Goal: Find specific page/section: Locate a particular part of the current website

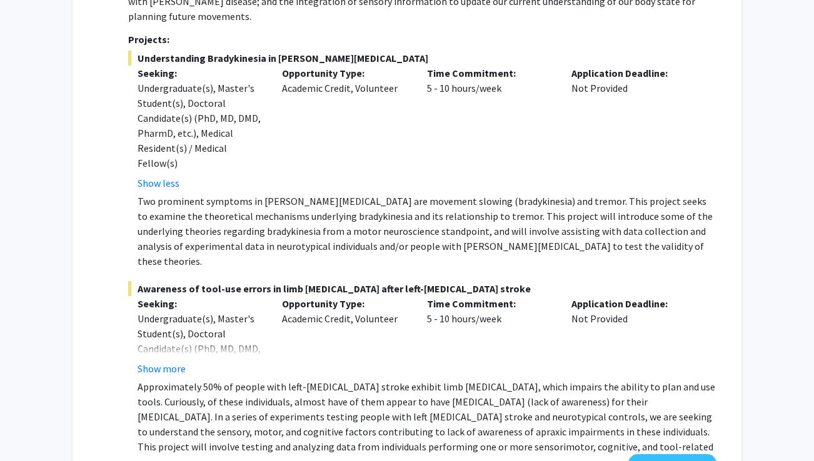
scroll to position [585, 0]
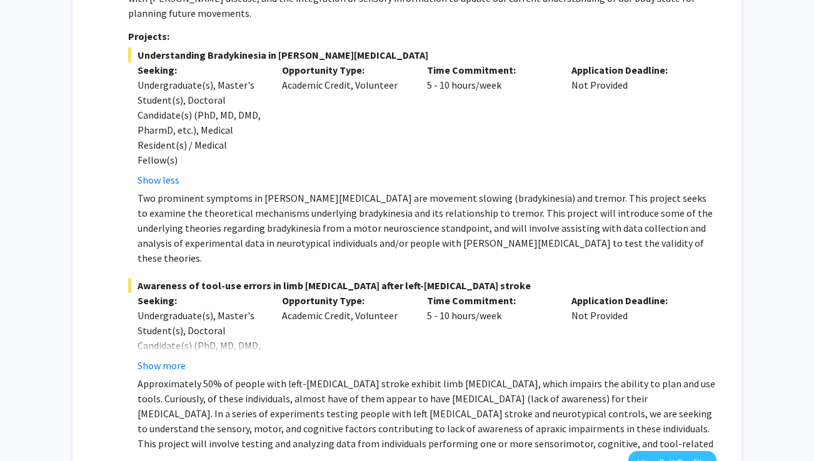
click at [436, 169] on div "Time Commitment: 5 - 10 hours/week" at bounding box center [489, 124] width 145 height 125
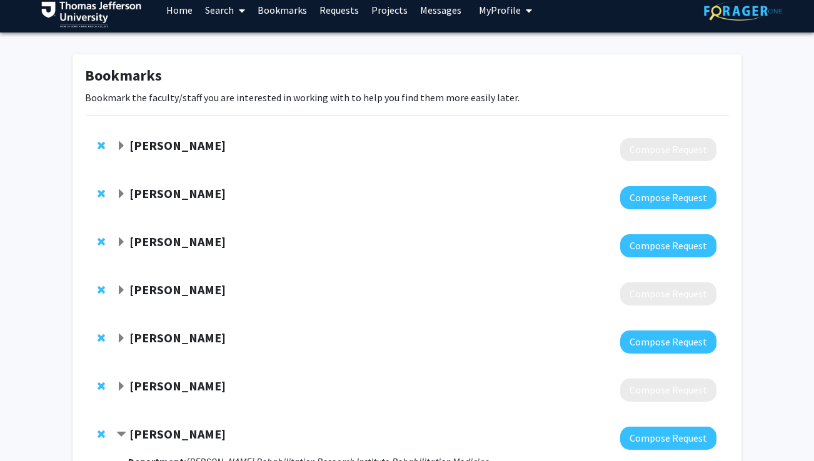
scroll to position [0, 0]
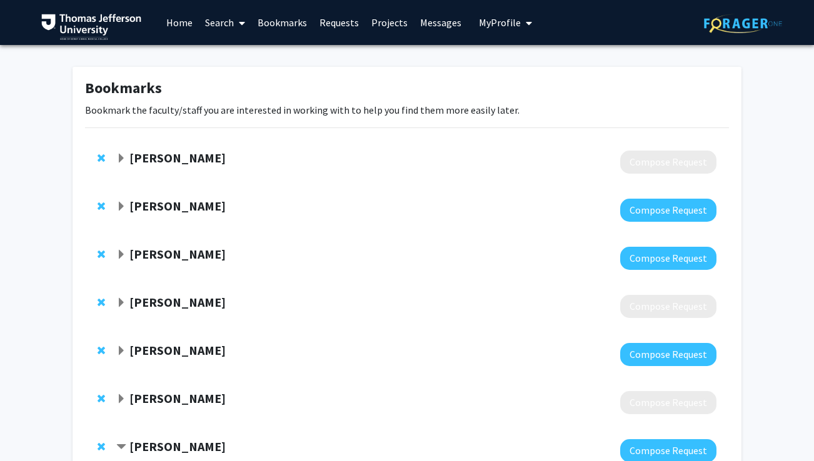
click at [161, 206] on strong "[PERSON_NAME]" at bounding box center [177, 206] width 96 height 16
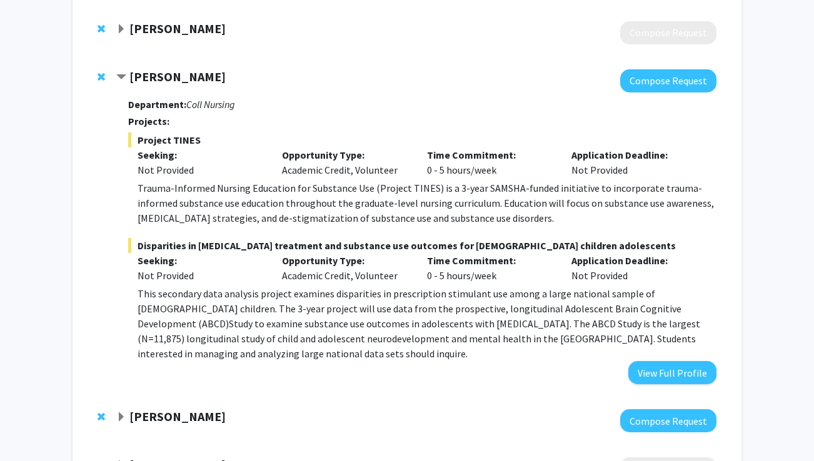
scroll to position [250, 0]
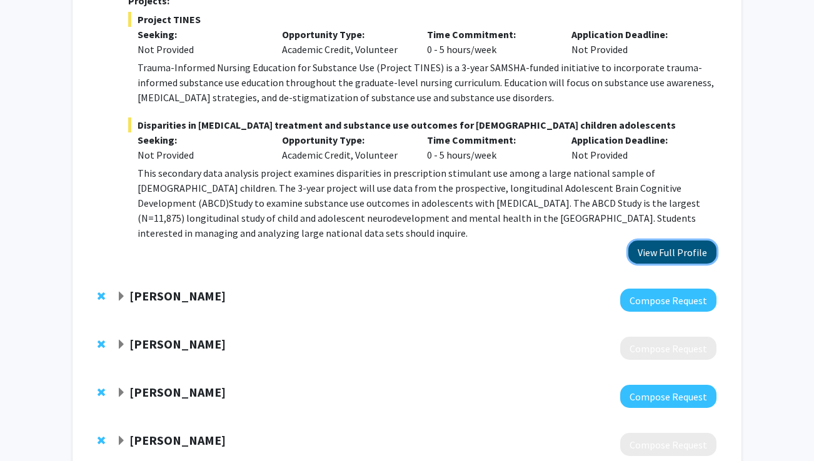
click at [689, 242] on button "View Full Profile" at bounding box center [672, 252] width 88 height 23
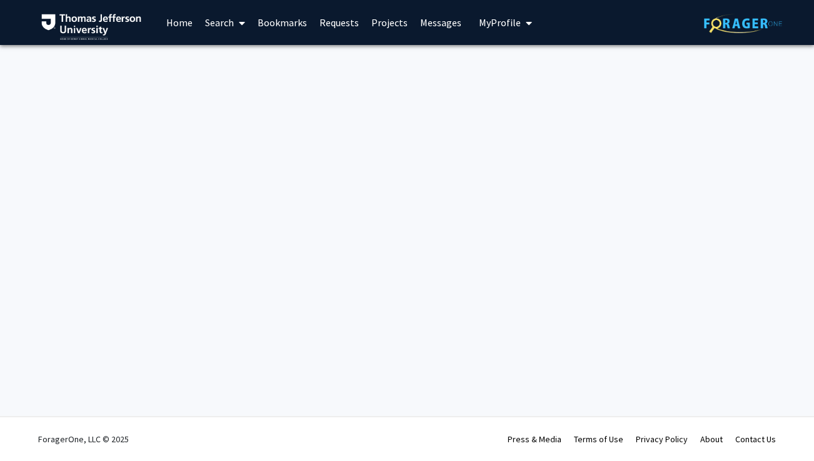
click at [276, 22] on link "Bookmarks" at bounding box center [282, 23] width 62 height 44
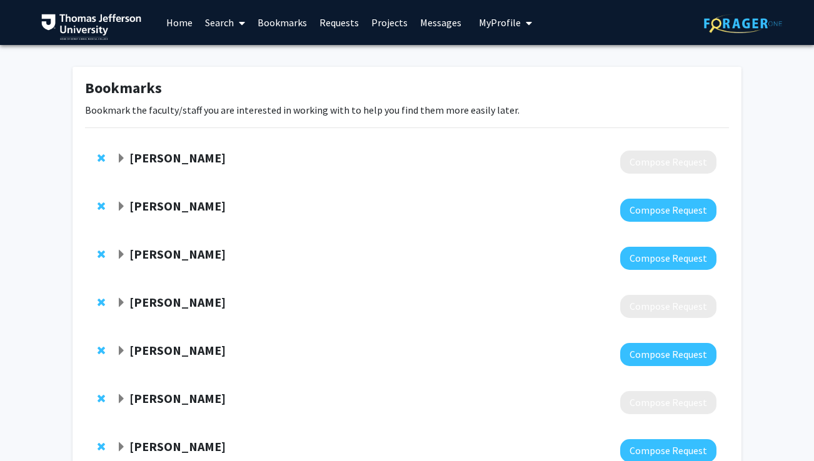
click at [333, 21] on link "Requests" at bounding box center [339, 23] width 52 height 44
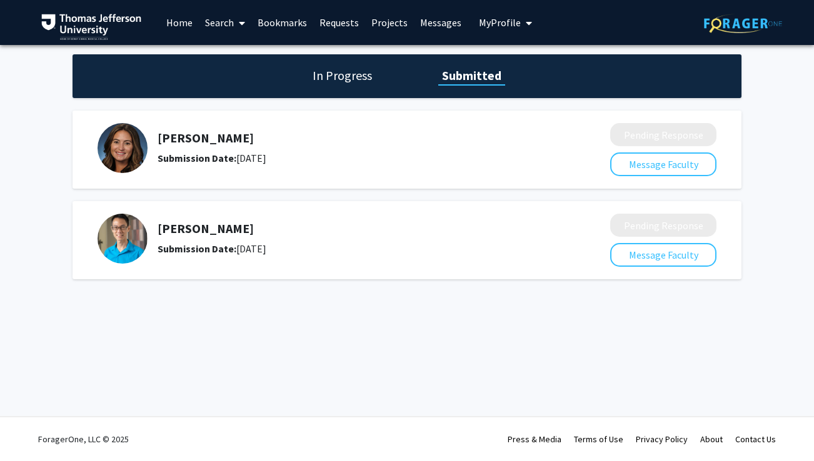
click at [176, 144] on h5 "[PERSON_NAME]" at bounding box center [350, 138] width 386 height 15
click at [185, 162] on b "Submission Date:" at bounding box center [196, 158] width 79 height 12
click at [376, 75] on div "In Progress Submitted" at bounding box center [406, 76] width 669 height 44
click at [276, 28] on link "Bookmarks" at bounding box center [282, 23] width 62 height 44
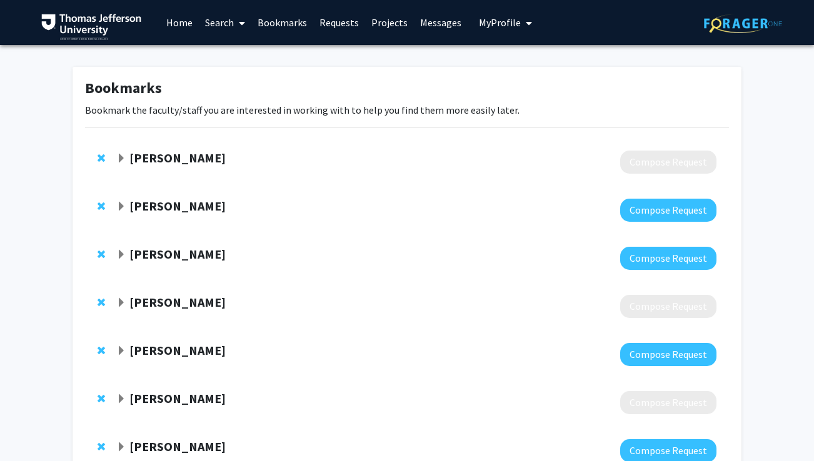
click at [170, 210] on strong "[PERSON_NAME]" at bounding box center [177, 206] width 96 height 16
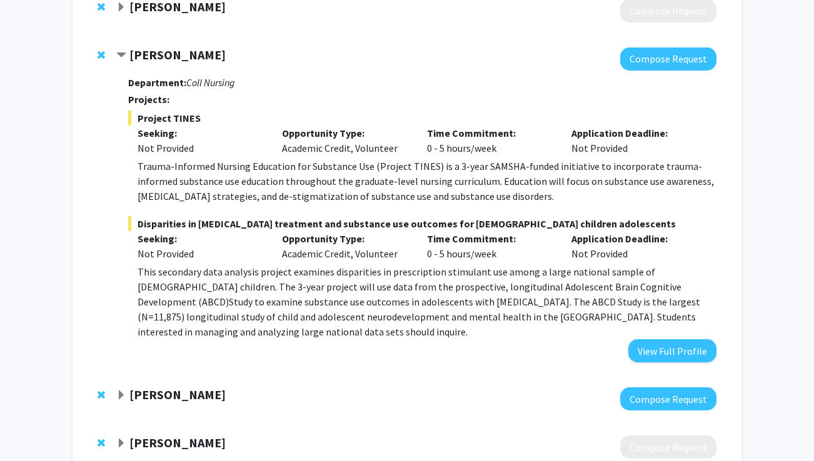
scroll to position [157, 0]
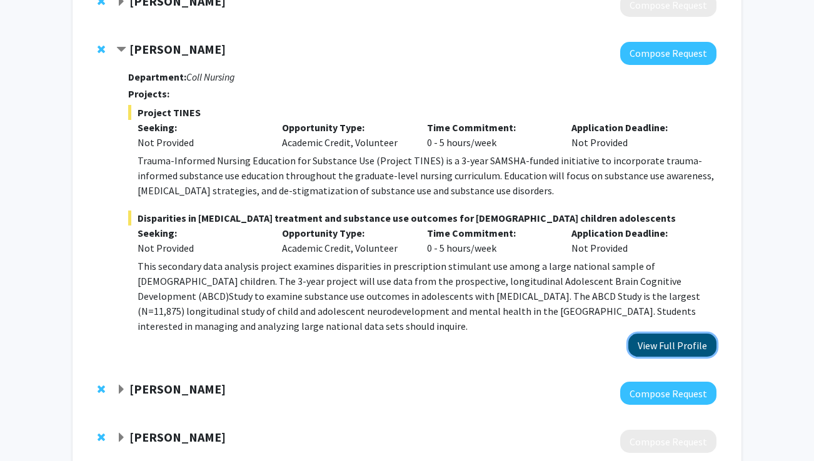
click at [656, 336] on button "View Full Profile" at bounding box center [672, 345] width 88 height 23
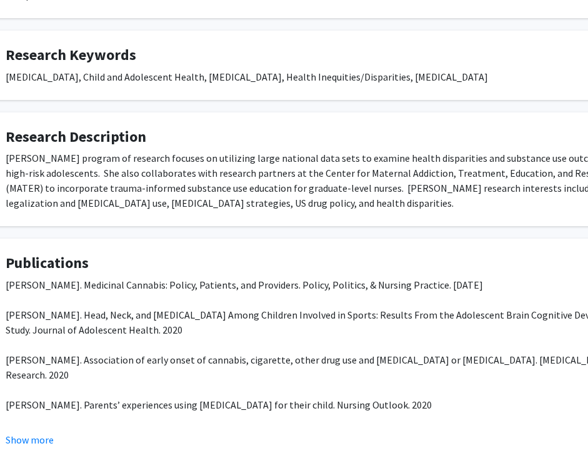
scroll to position [488, 51]
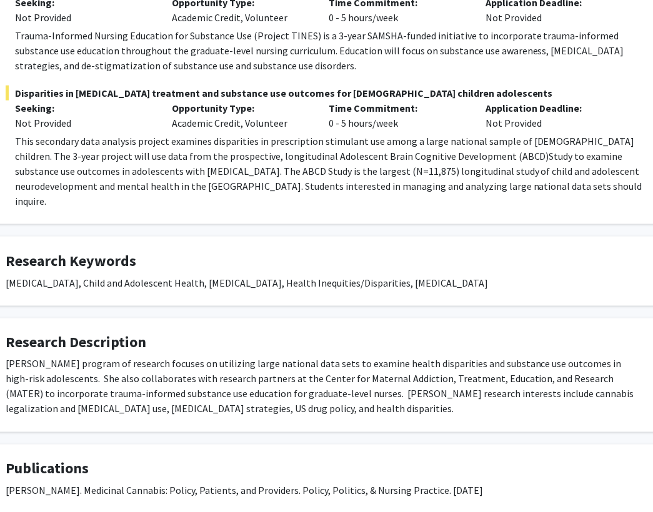
scroll to position [238, 51]
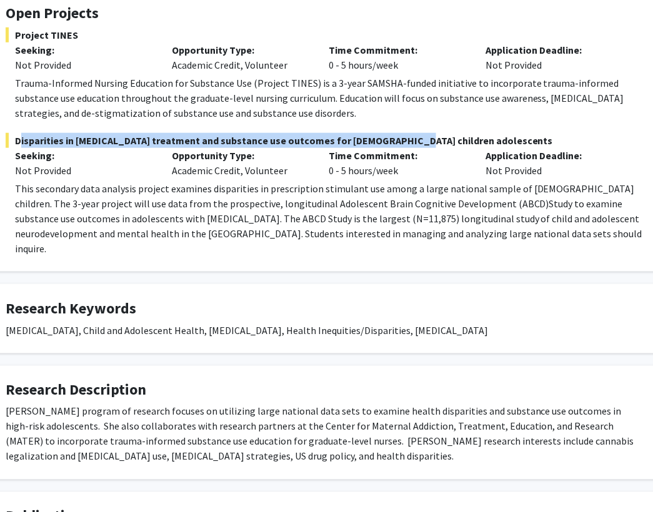
drag, startPoint x: 406, startPoint y: 141, endPoint x: 13, endPoint y: 140, distance: 393.1
click at [13, 140] on span "Disparities in [MEDICAL_DATA] treatment and substance use outcomes for [DEMOGRA…" at bounding box center [324, 140] width 637 height 15
copy span "Disparities in [MEDICAL_DATA] treatment and substance use outcomes for [DEMOGRA…"
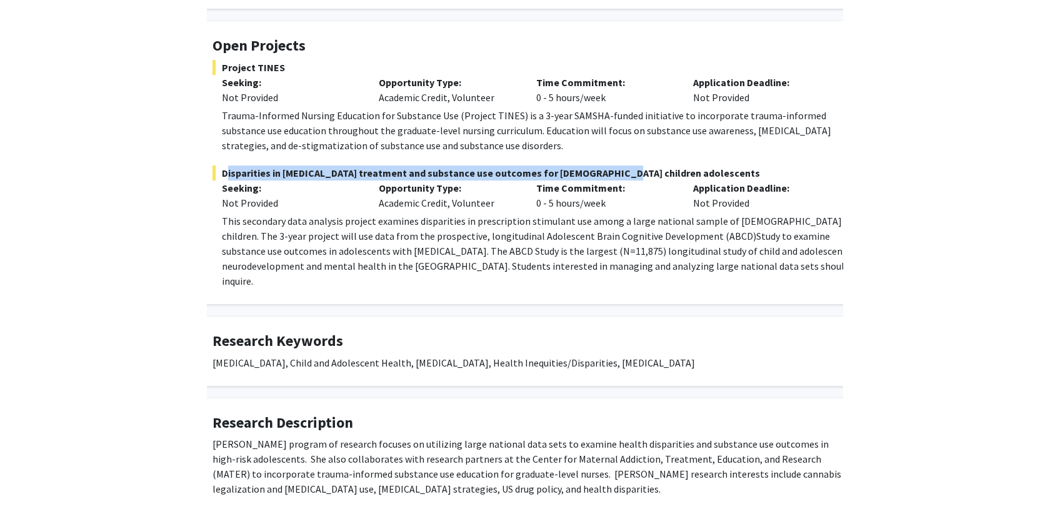
scroll to position [206, 0]
